Goal: Navigation & Orientation: Find specific page/section

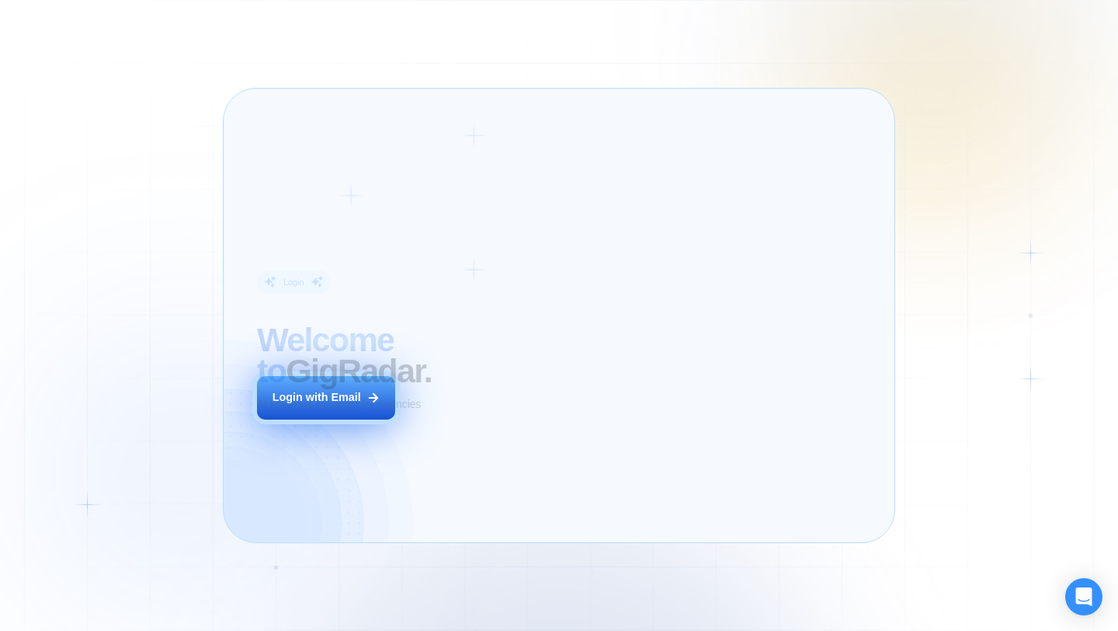
click at [392, 391] on button "Login with Email" at bounding box center [326, 397] width 138 height 43
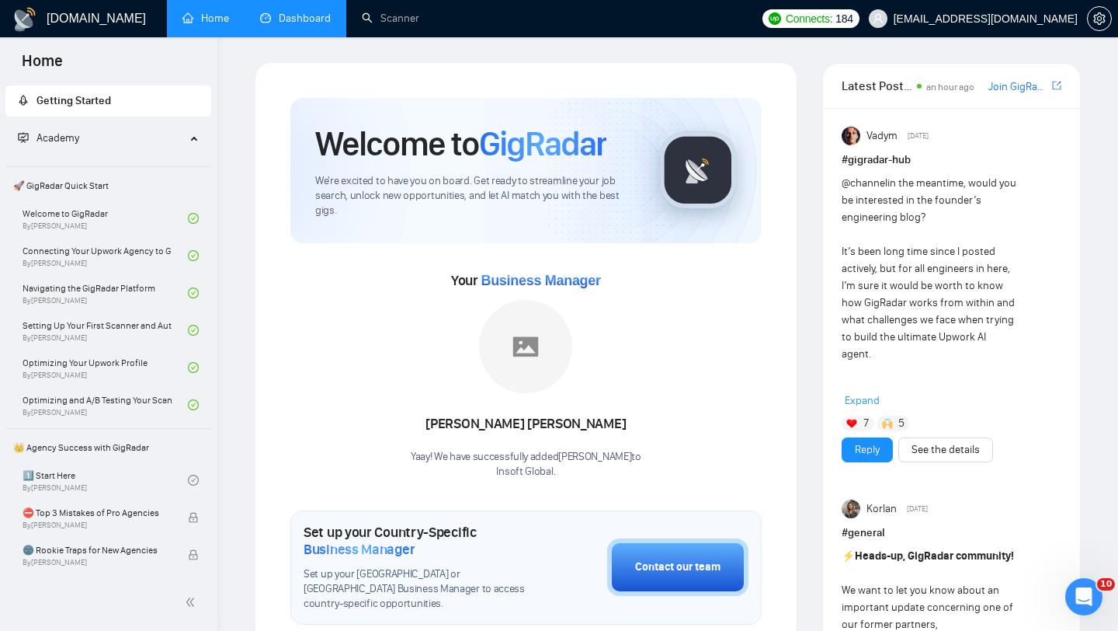
click at [294, 25] on link "Dashboard" at bounding box center [295, 18] width 71 height 13
